Goal: Information Seeking & Learning: Learn about a topic

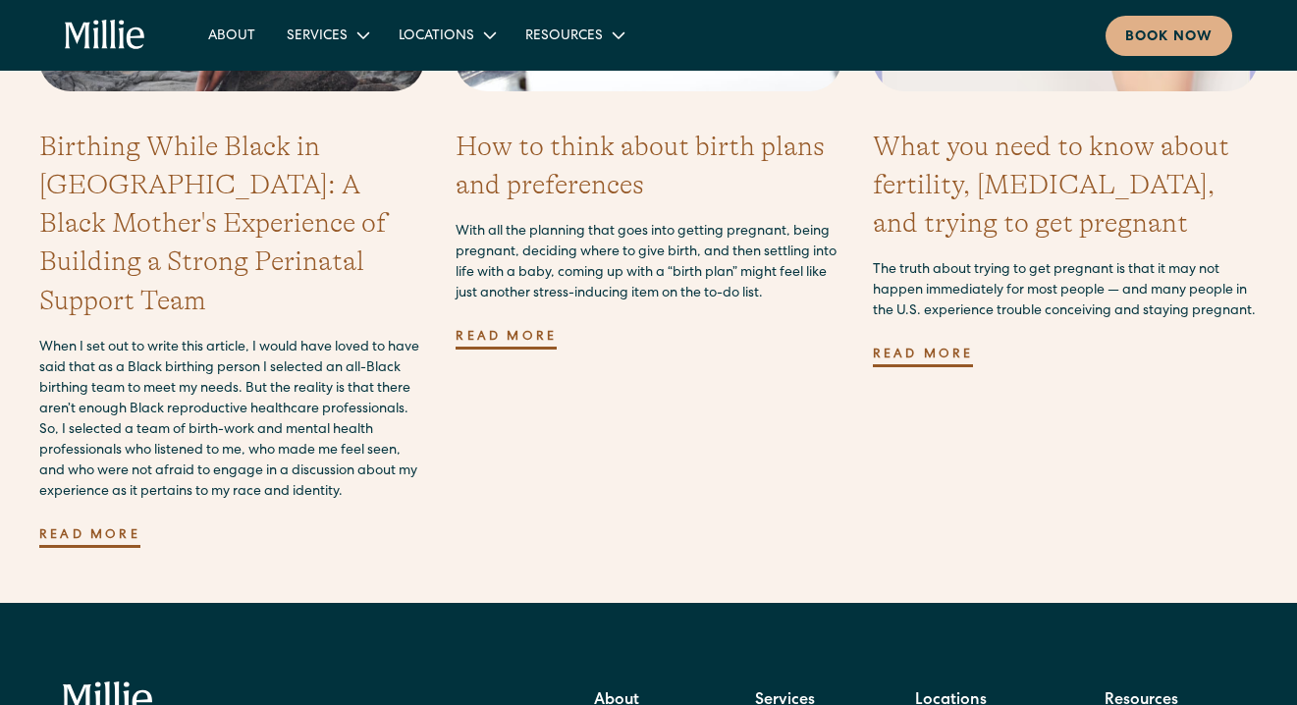
scroll to position [5870, 0]
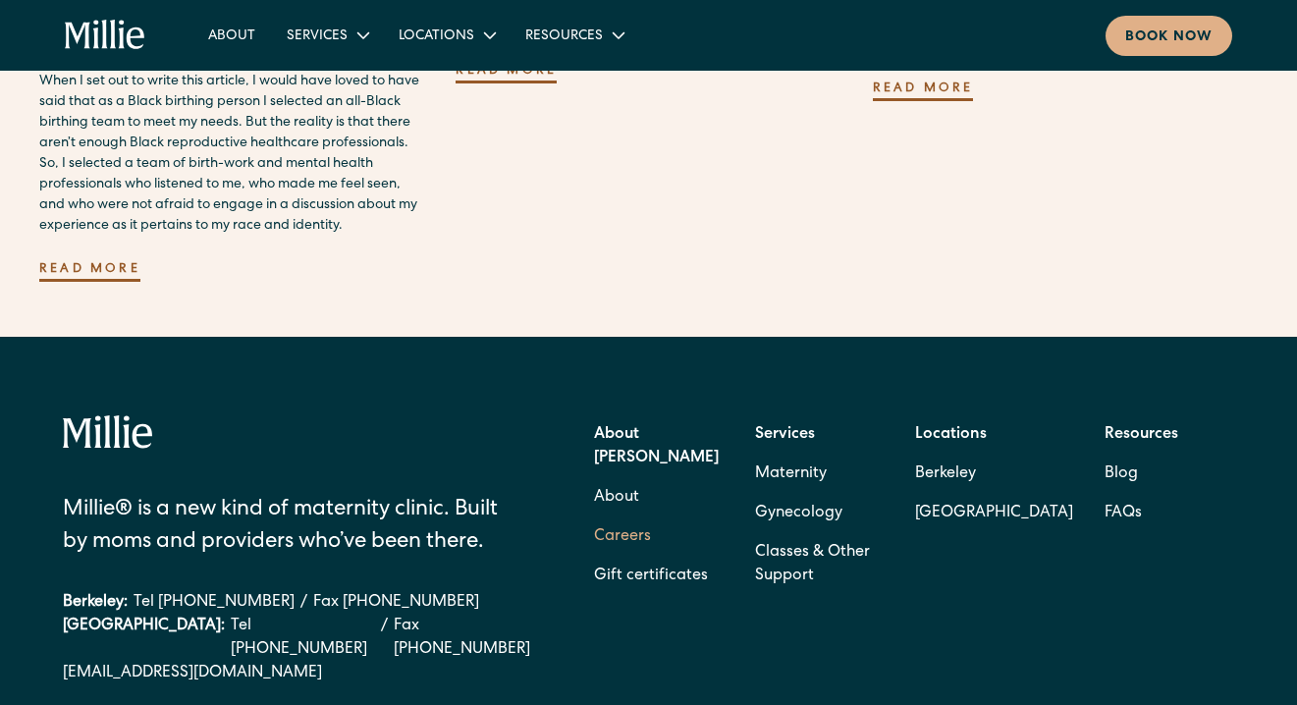
click at [622, 518] on link "Careers" at bounding box center [622, 537] width 57 height 39
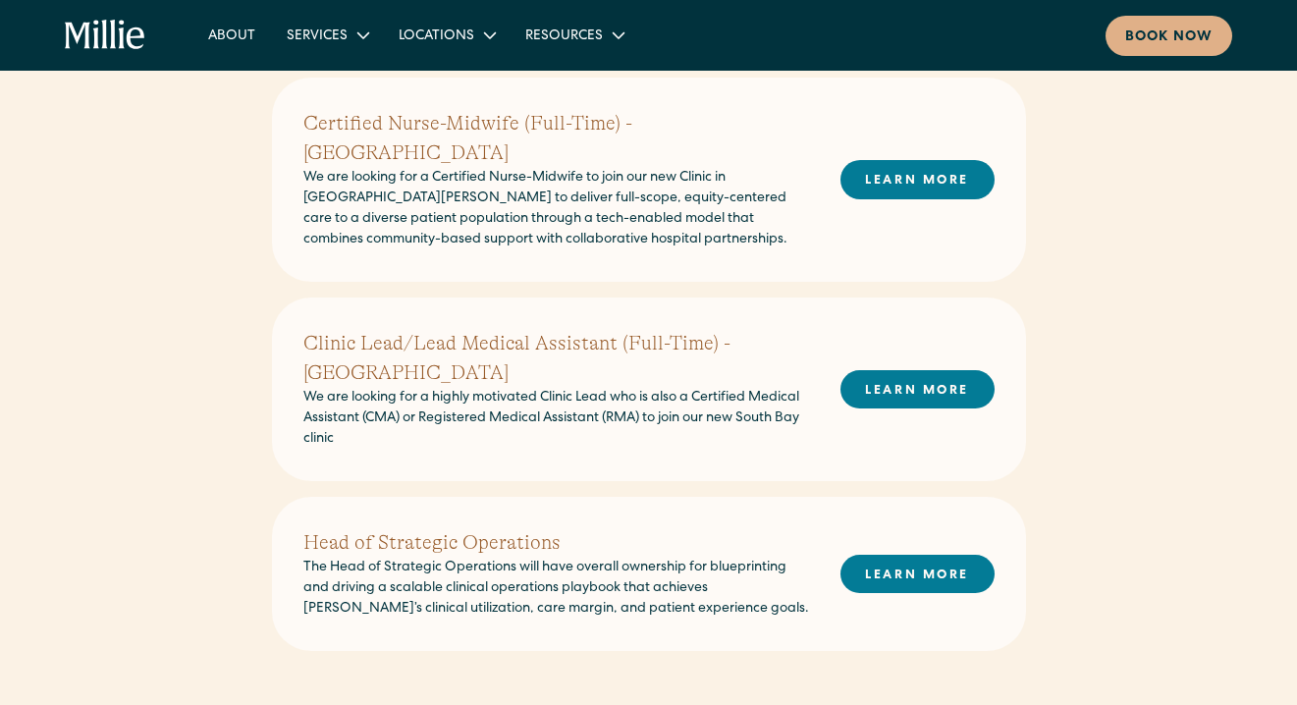
scroll to position [1163, 0]
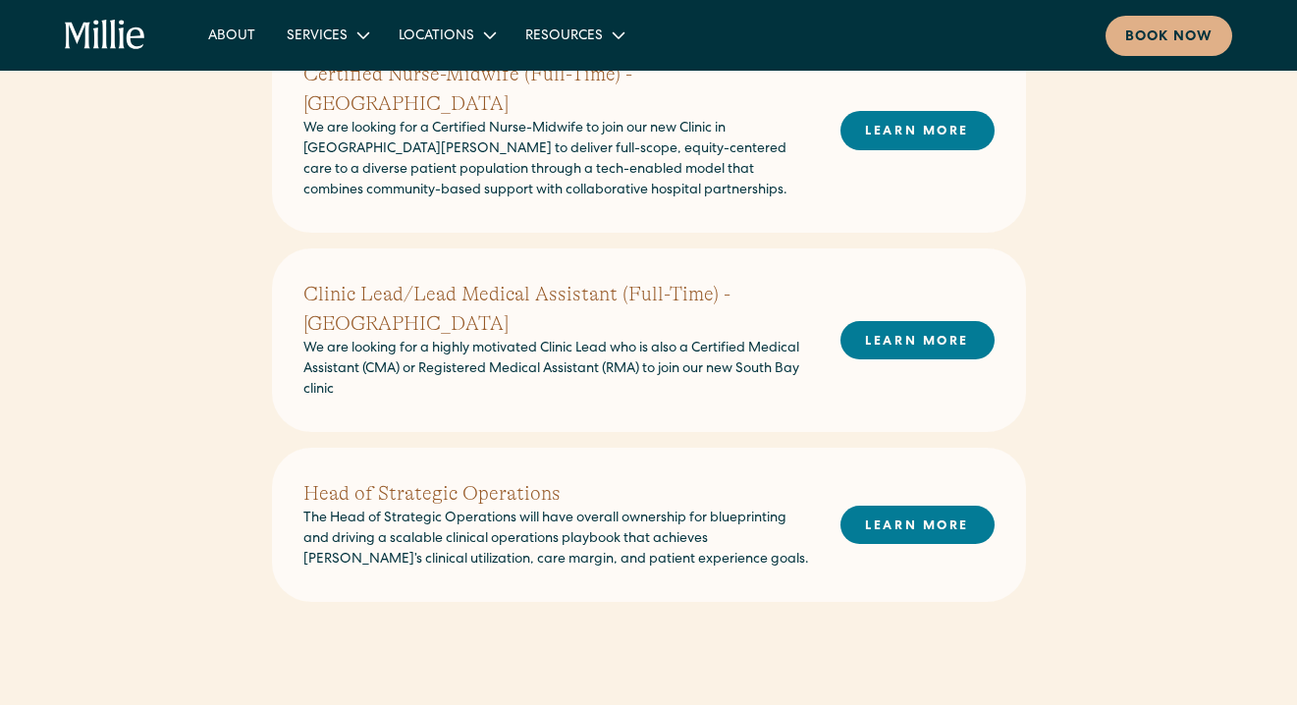
click at [886, 520] on div "Head of Strategic Operations The Head of Strategic Operations will have overall…" at bounding box center [648, 524] width 691 height 91
click at [893, 506] on link "LEARN MORE" at bounding box center [918, 525] width 154 height 38
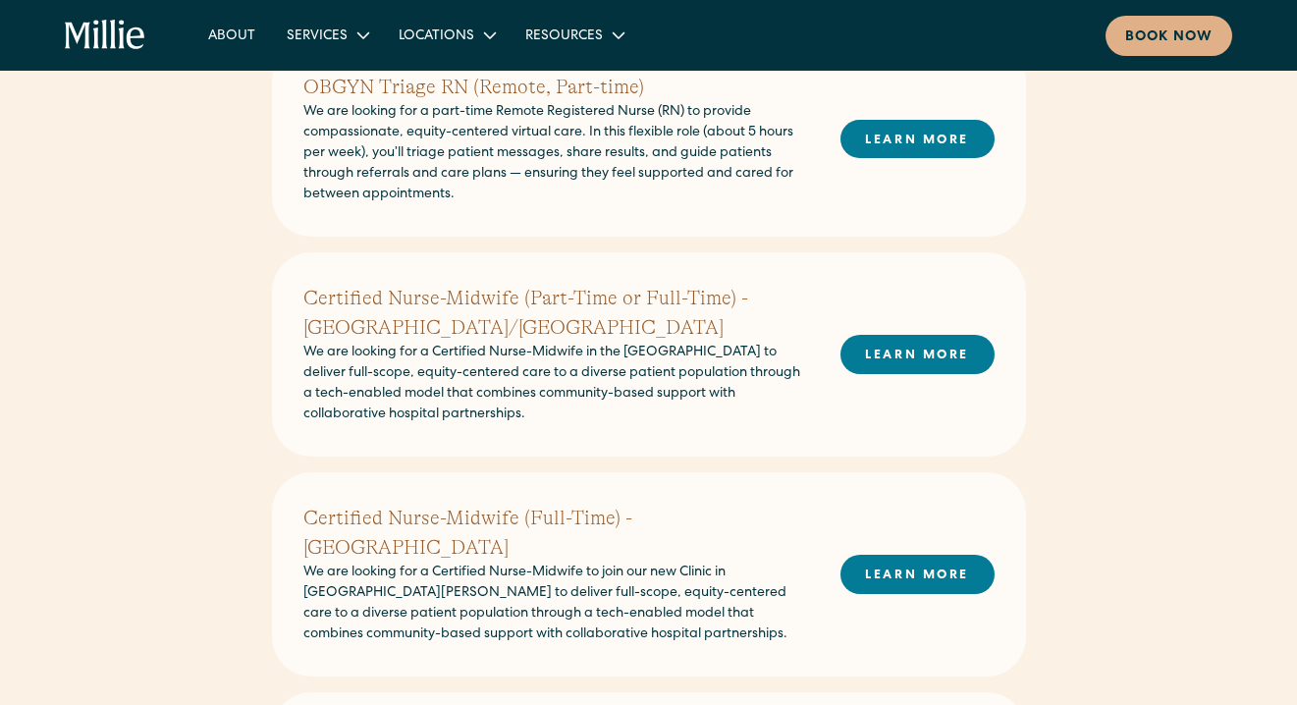
scroll to position [723, 0]
